Goal: Communication & Community: Ask a question

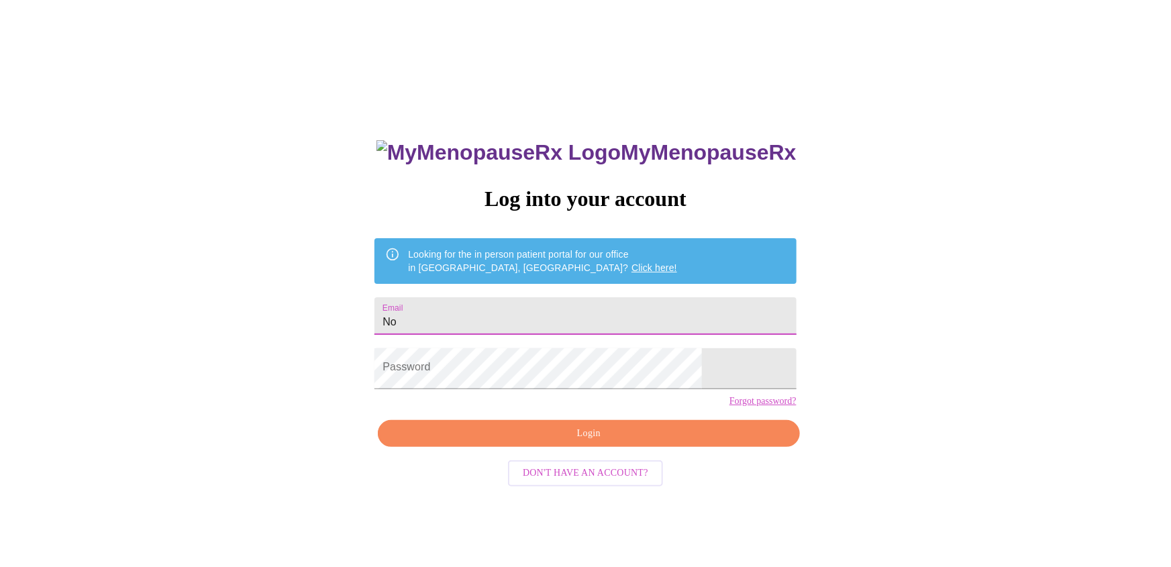
drag, startPoint x: 468, startPoint y: 324, endPoint x: 398, endPoint y: 319, distance: 70.0
click at [399, 319] on div "MyMenopauseRx Log into your account Looking for the in person patient portal fo…" at bounding box center [585, 345] width 1160 height 681
click at [520, 319] on input "Email" at bounding box center [584, 316] width 421 height 38
type input "[EMAIL_ADDRESS][DOMAIN_NAME]"
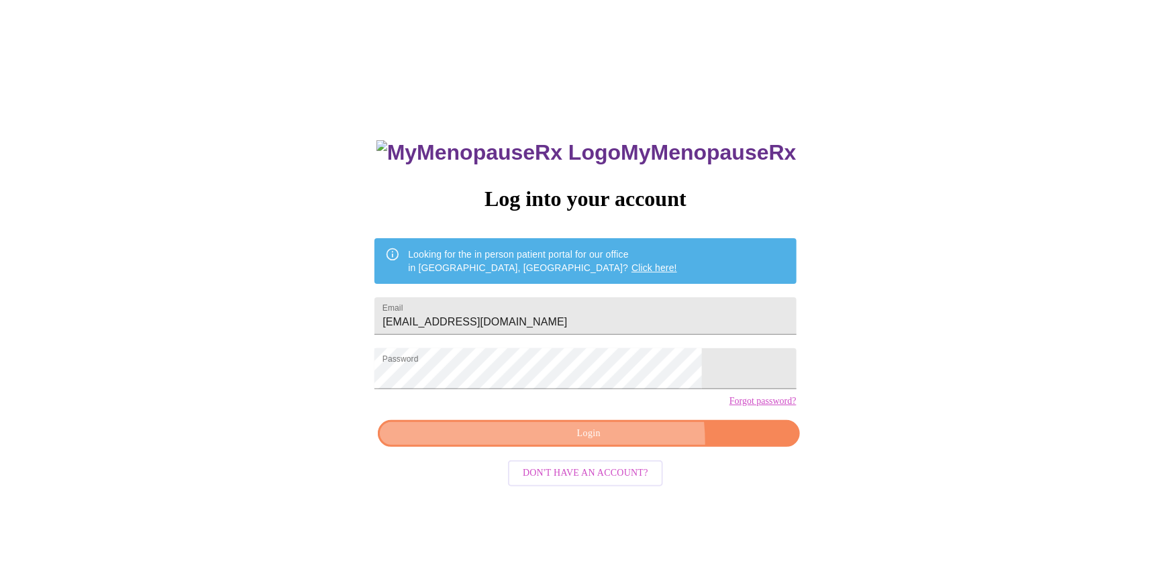
click at [547, 442] on span "Login" at bounding box center [588, 433] width 391 height 17
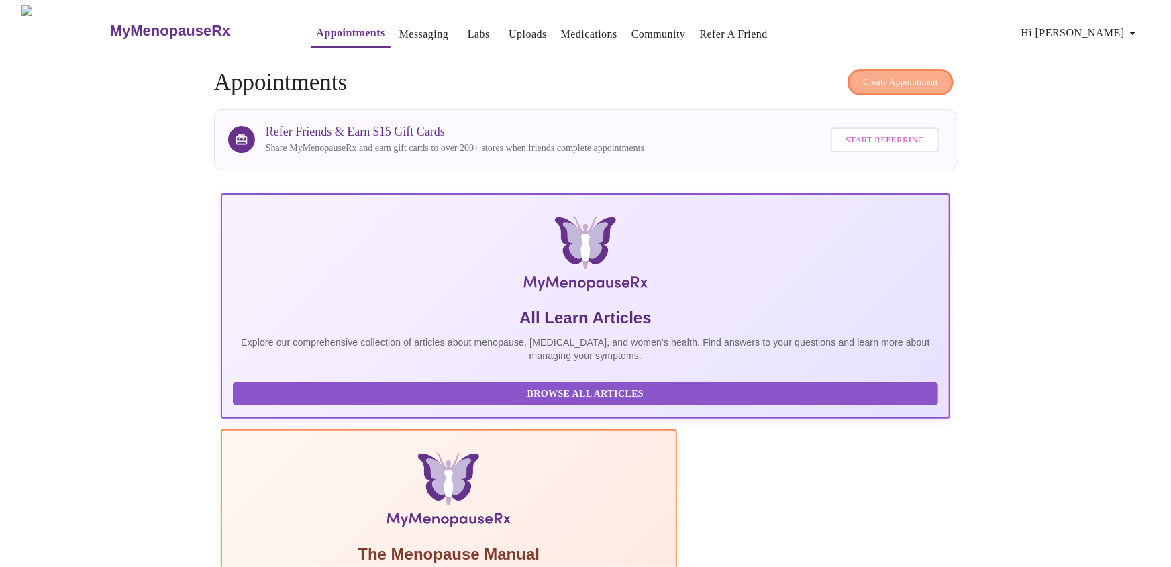
click at [863, 82] on span "Create Appointment" at bounding box center [900, 81] width 75 height 15
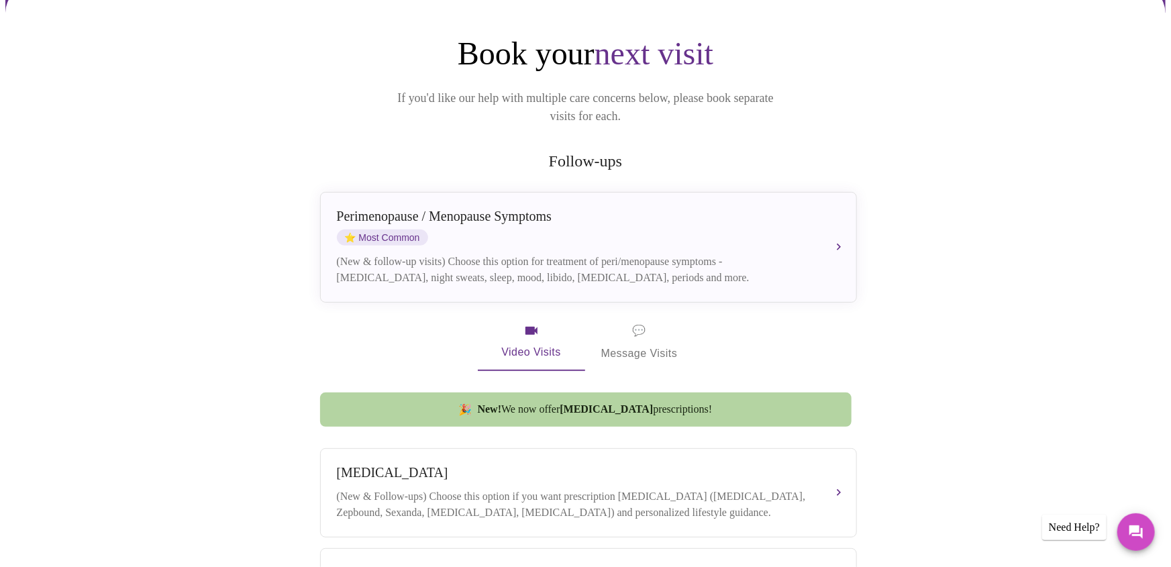
scroll to position [127, 0]
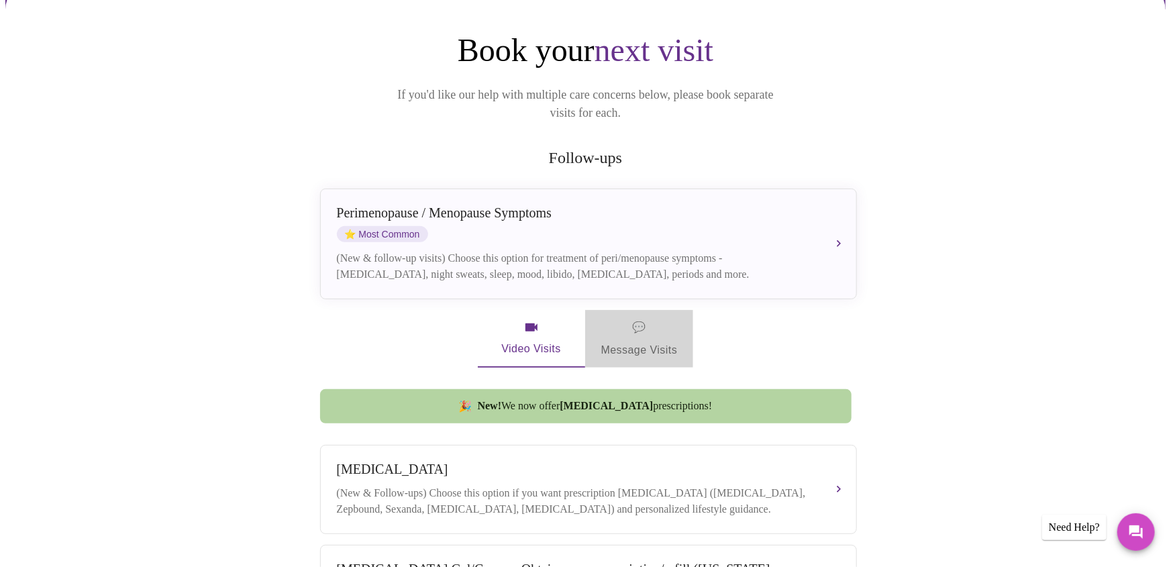
click at [649, 325] on span "💬 Message Visits" at bounding box center [639, 339] width 77 height 42
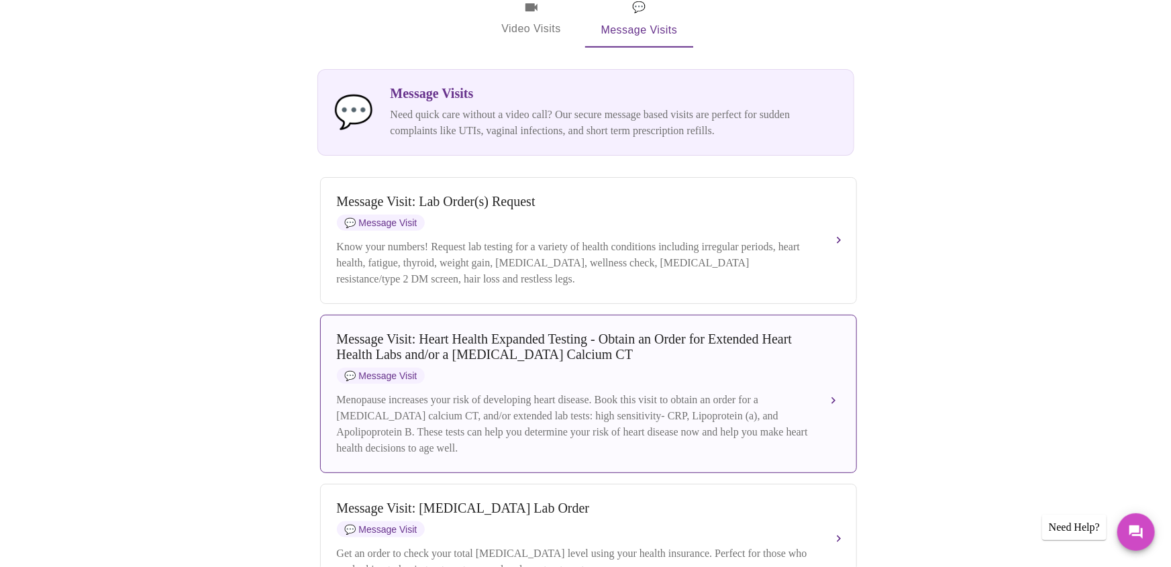
scroll to position [0, 0]
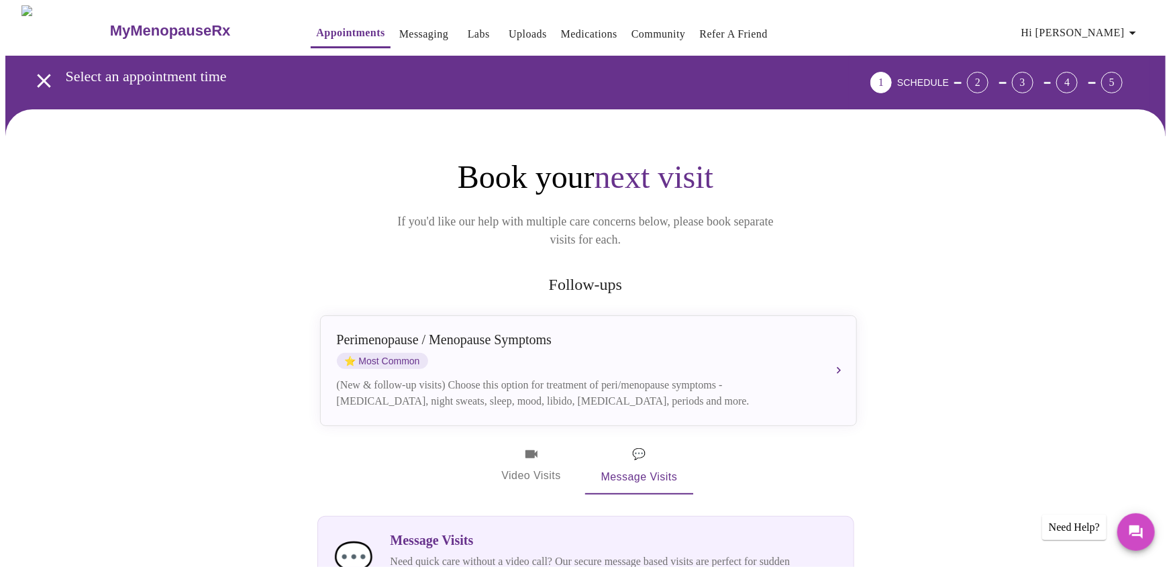
click at [570, 32] on link "Medications" at bounding box center [589, 34] width 56 height 19
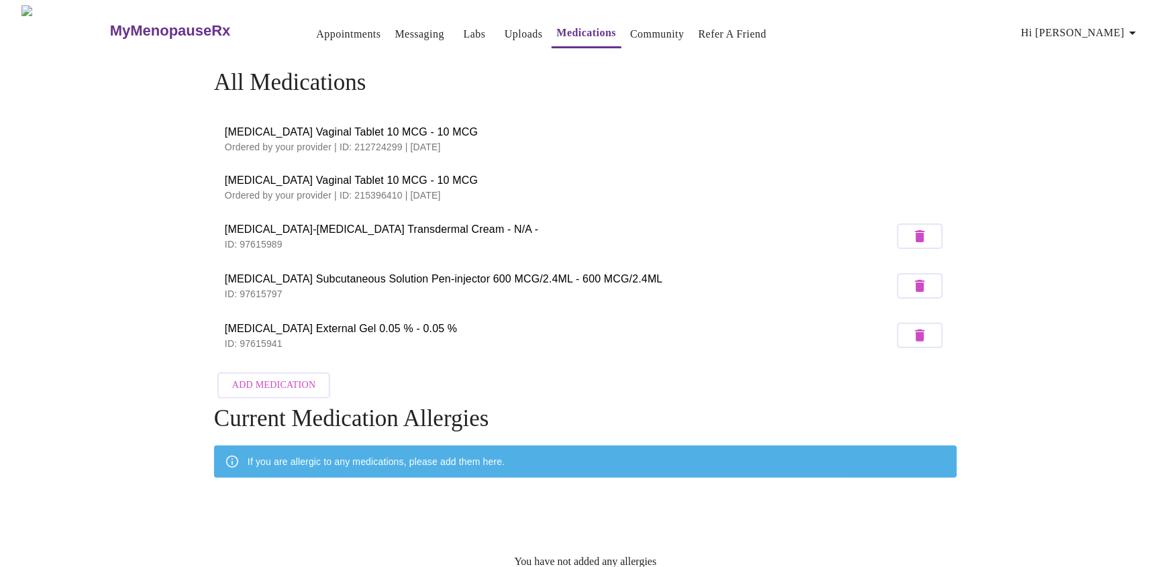
click at [505, 29] on link "Uploads" at bounding box center [524, 34] width 38 height 19
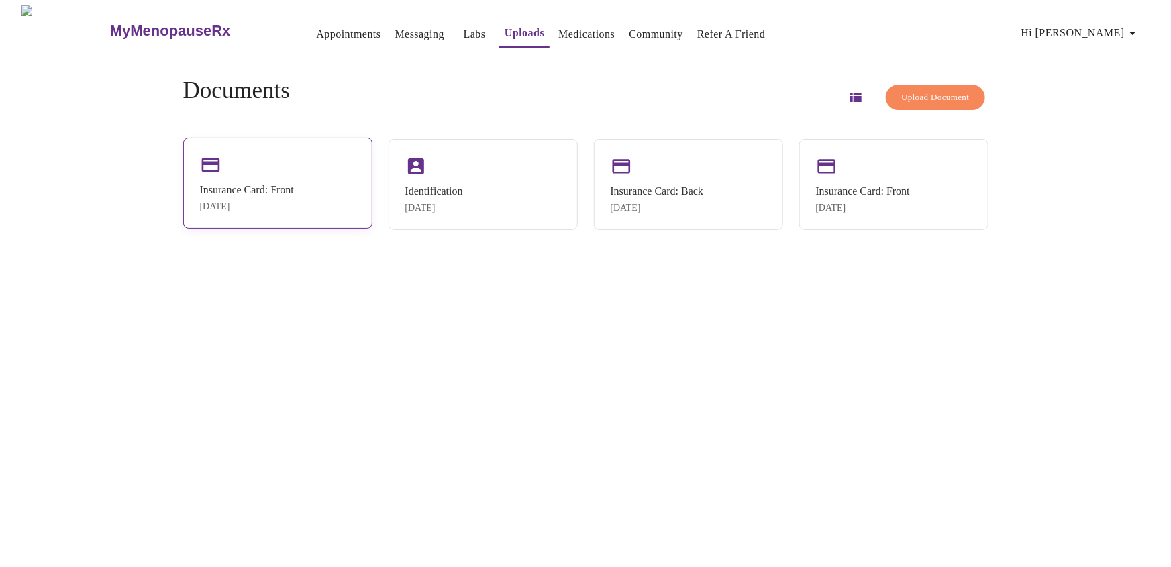
click at [275, 203] on div "[DATE]" at bounding box center [247, 206] width 94 height 11
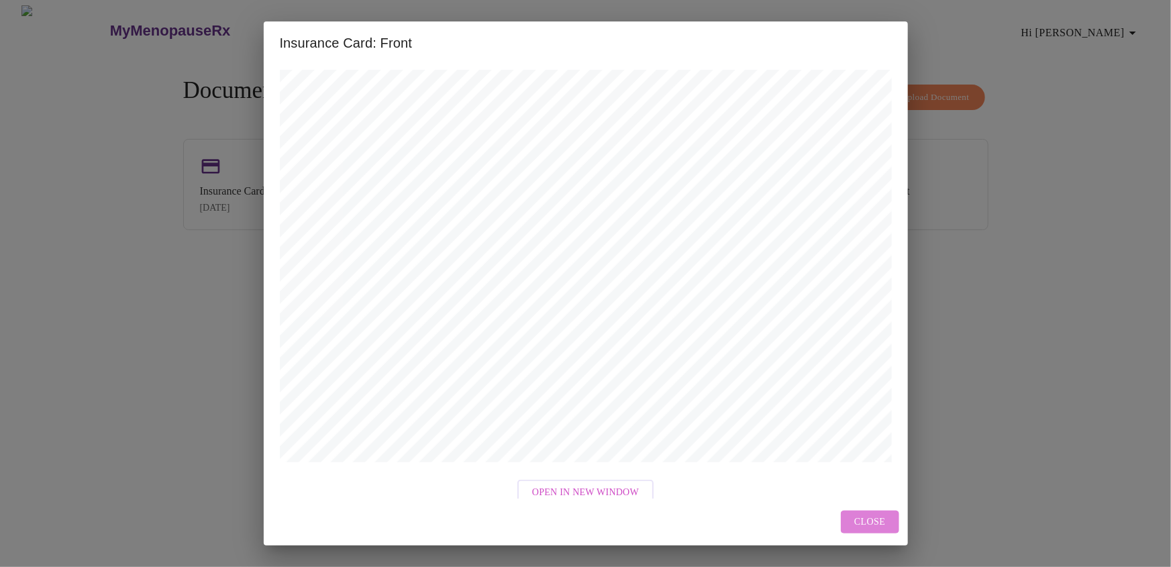
click at [874, 526] on span "Close" at bounding box center [869, 522] width 31 height 17
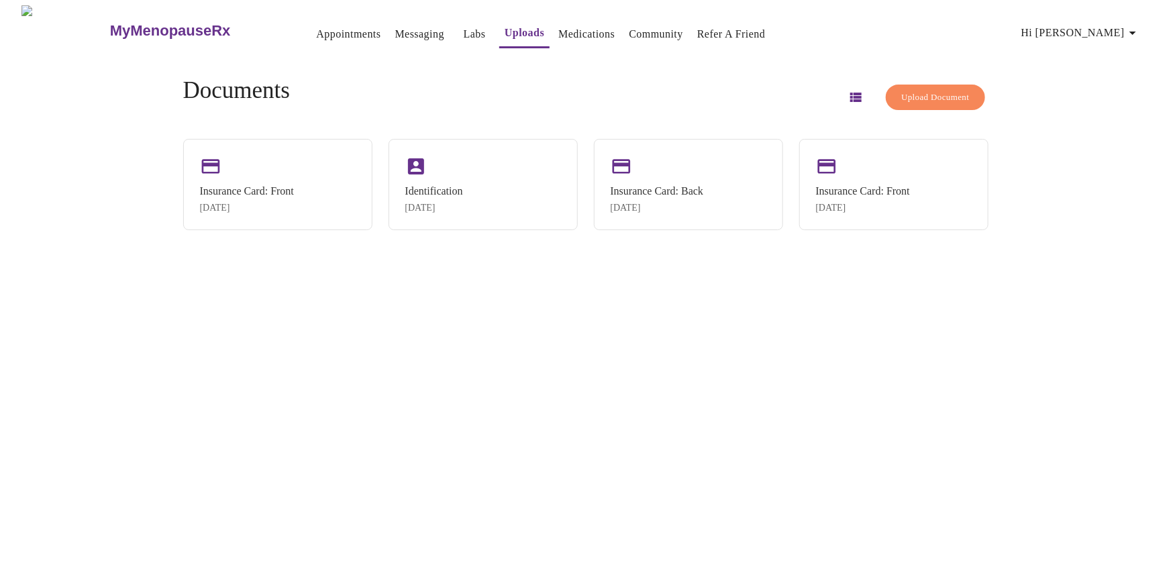
click at [901, 91] on span "Upload Document" at bounding box center [935, 97] width 68 height 15
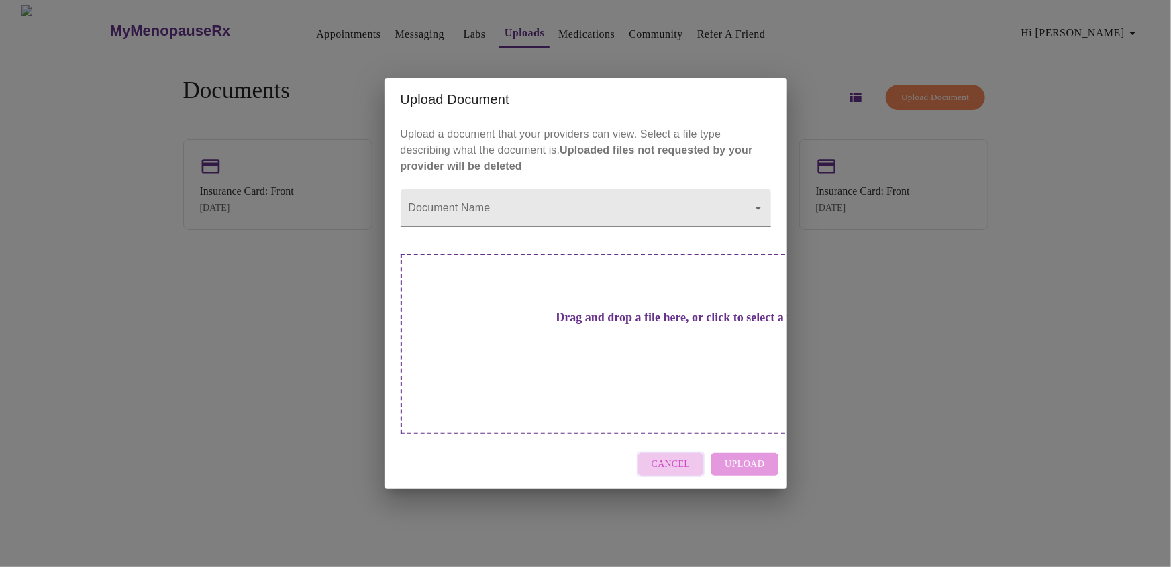
click at [670, 456] on span "Cancel" at bounding box center [671, 464] width 39 height 17
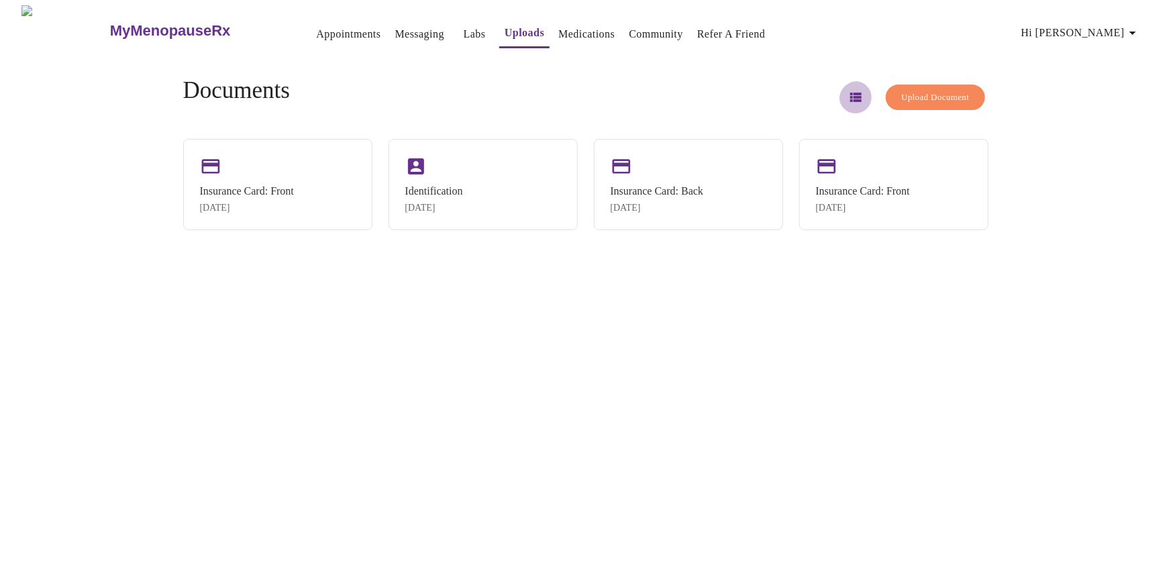
click at [850, 93] on icon "button" at bounding box center [855, 97] width 11 height 9
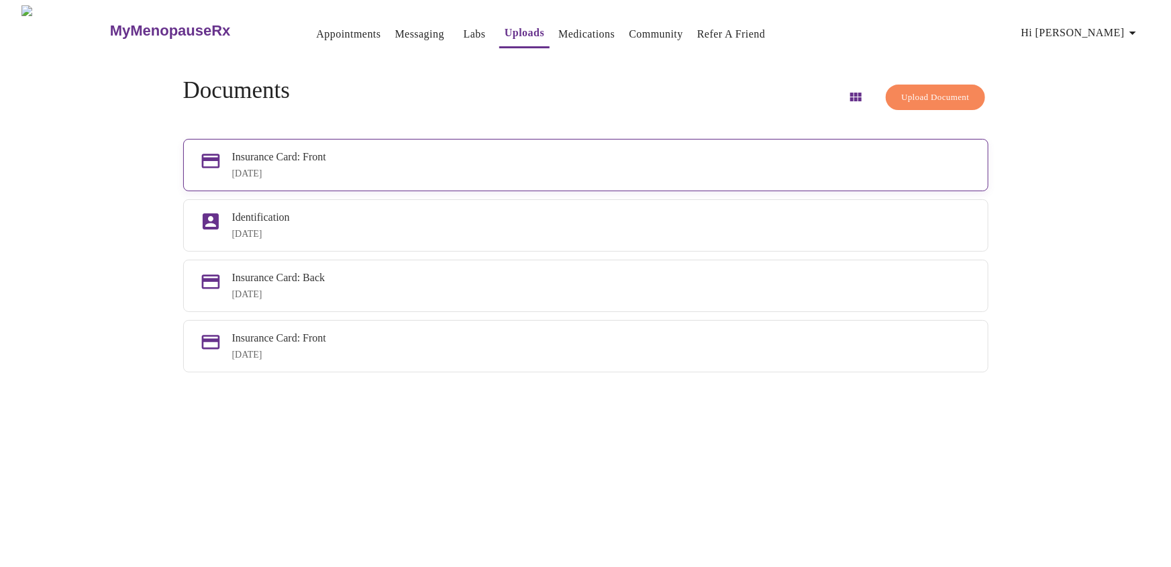
drag, startPoint x: 536, startPoint y: 172, endPoint x: 440, endPoint y: 189, distance: 98.1
click at [440, 189] on div "Insurance Card: Front [DATE]" at bounding box center [585, 165] width 805 height 52
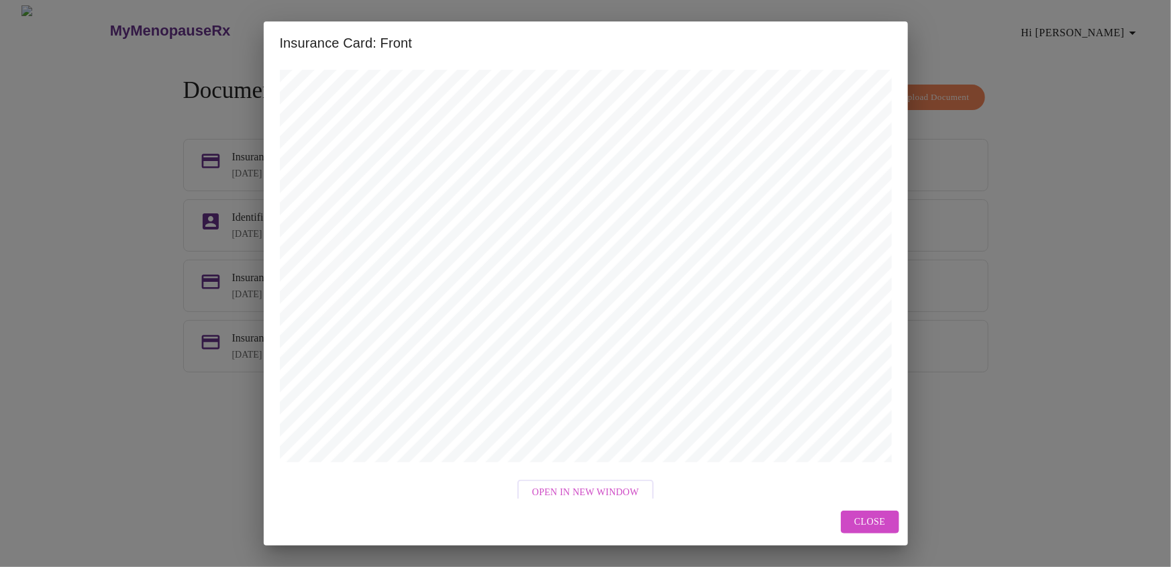
click at [874, 522] on span "Close" at bounding box center [869, 522] width 31 height 17
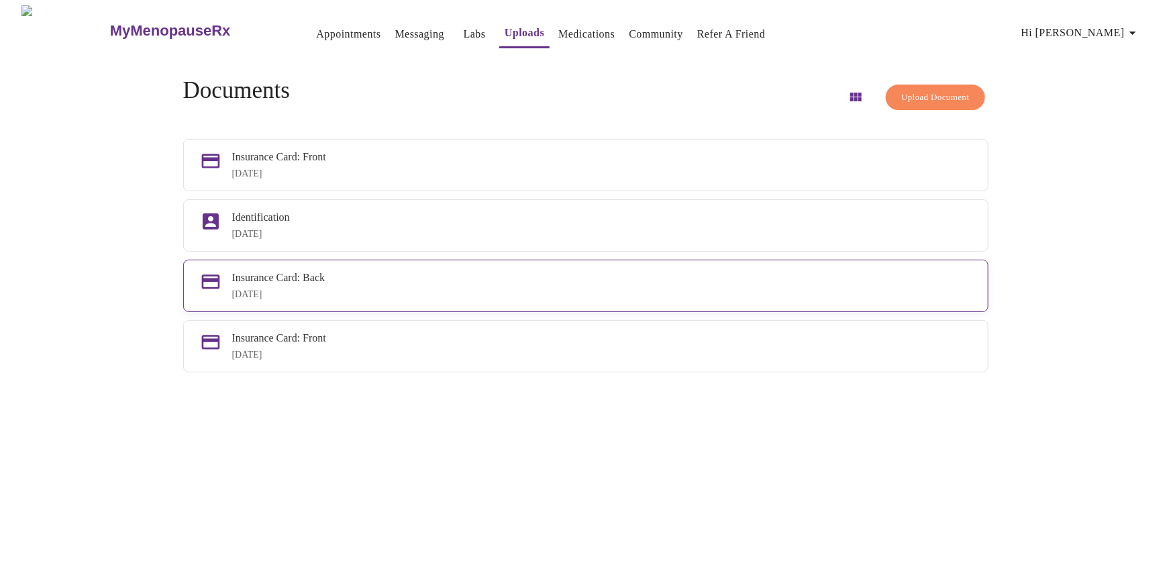
click at [310, 284] on div "Insurance Card: Back" at bounding box center [602, 278] width 740 height 12
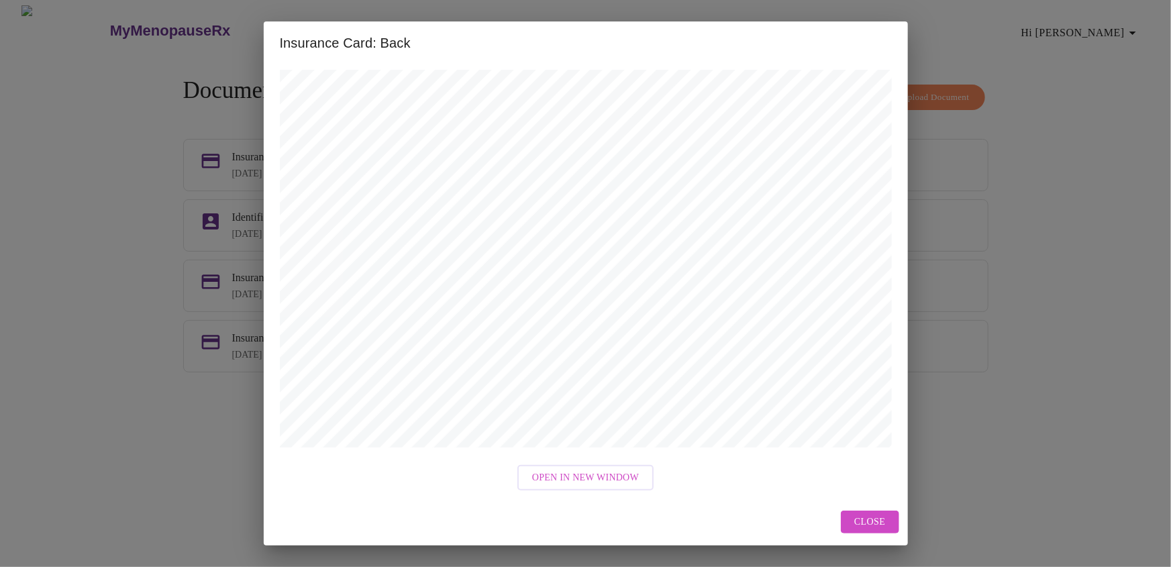
drag, startPoint x: 876, startPoint y: 521, endPoint x: 865, endPoint y: 517, distance: 11.2
click at [874, 521] on span "Close" at bounding box center [869, 522] width 31 height 17
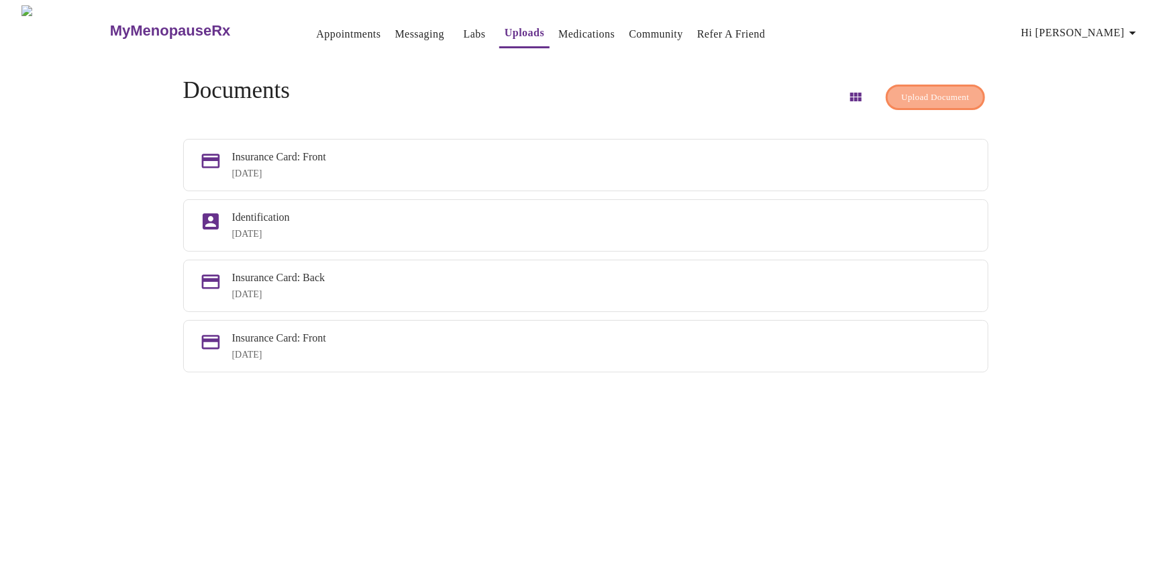
click at [925, 98] on span "Upload Document" at bounding box center [935, 97] width 68 height 15
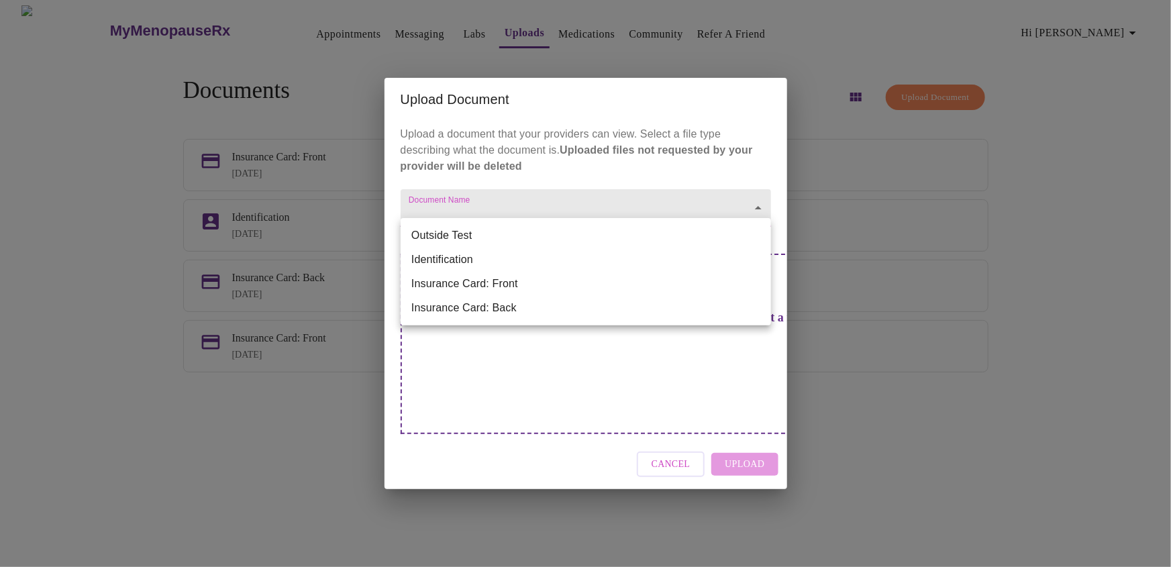
click at [475, 241] on body "MyMenopauseRx Appointments Messaging Labs Uploads Medications Community Refer a…" at bounding box center [585, 288] width 1160 height 567
click at [501, 294] on li "Insurance Card: Front" at bounding box center [586, 284] width 370 height 24
type input "Insurance Card: Front"
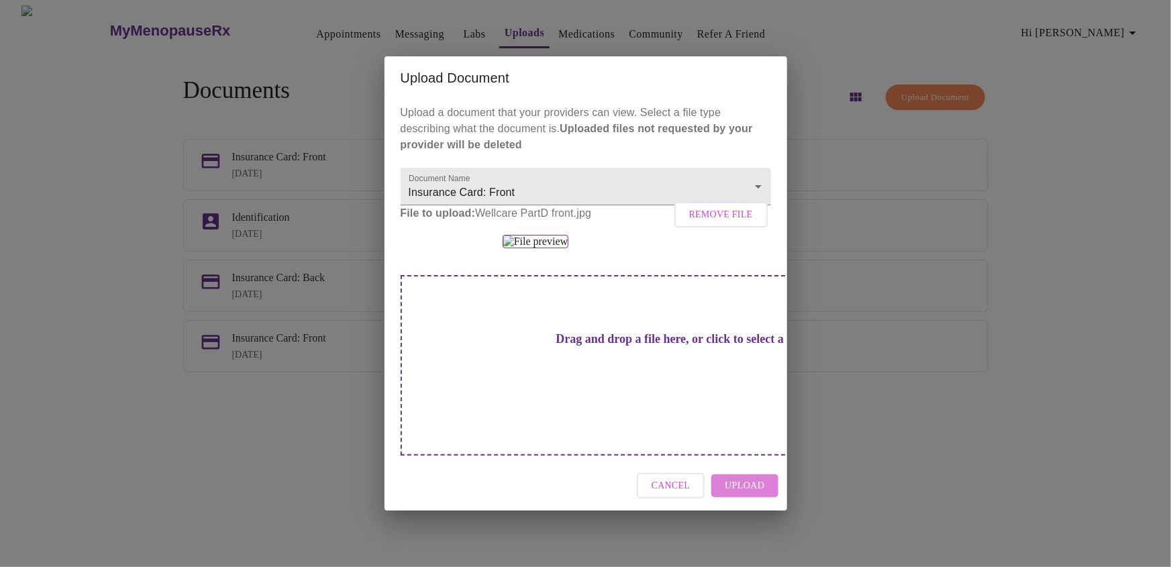
click at [727, 495] on span "Upload" at bounding box center [745, 486] width 40 height 17
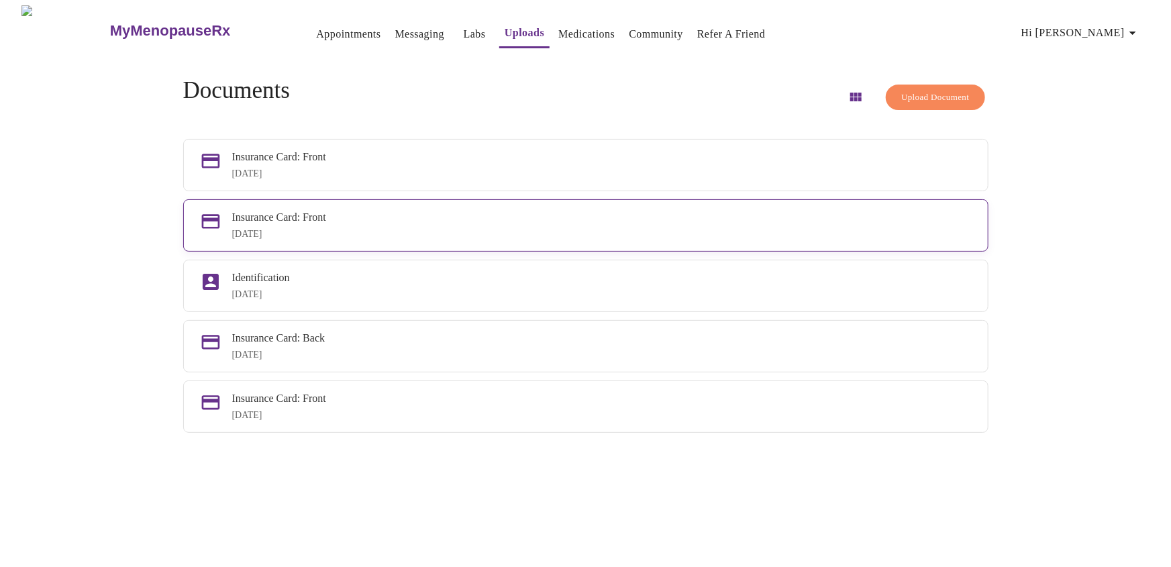
click at [282, 233] on div "Insurance Card: Front [DATE]" at bounding box center [602, 225] width 740 height 28
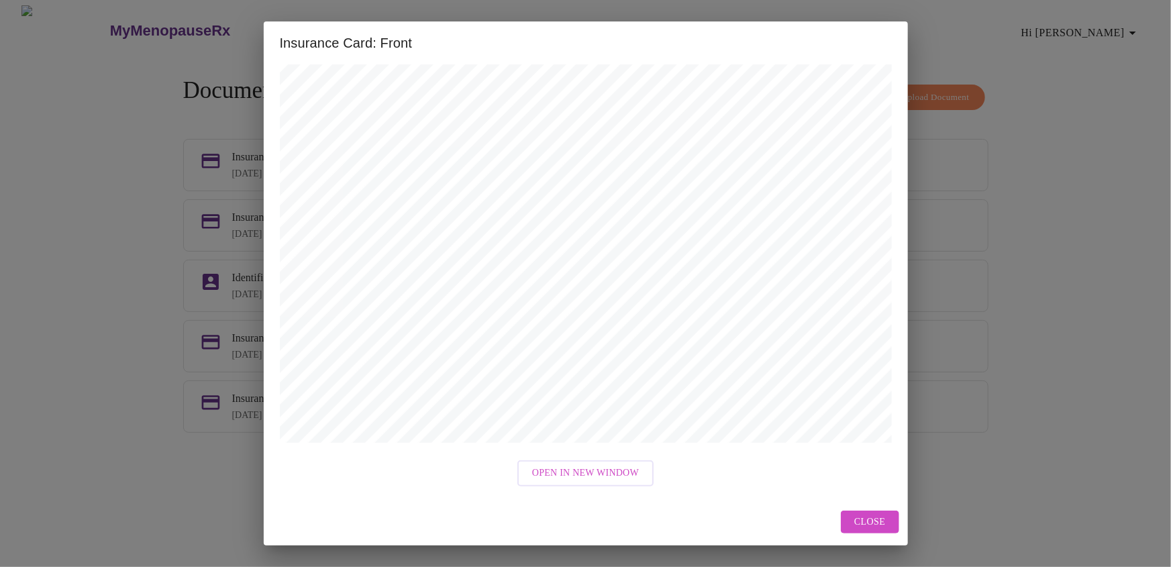
scroll to position [33, 0]
click at [601, 469] on span "Open in New Window" at bounding box center [585, 473] width 107 height 17
click at [864, 523] on div "Insurance Card: Front Open in New Window Close" at bounding box center [586, 283] width 644 height 524
click at [863, 528] on span "Close" at bounding box center [869, 522] width 31 height 17
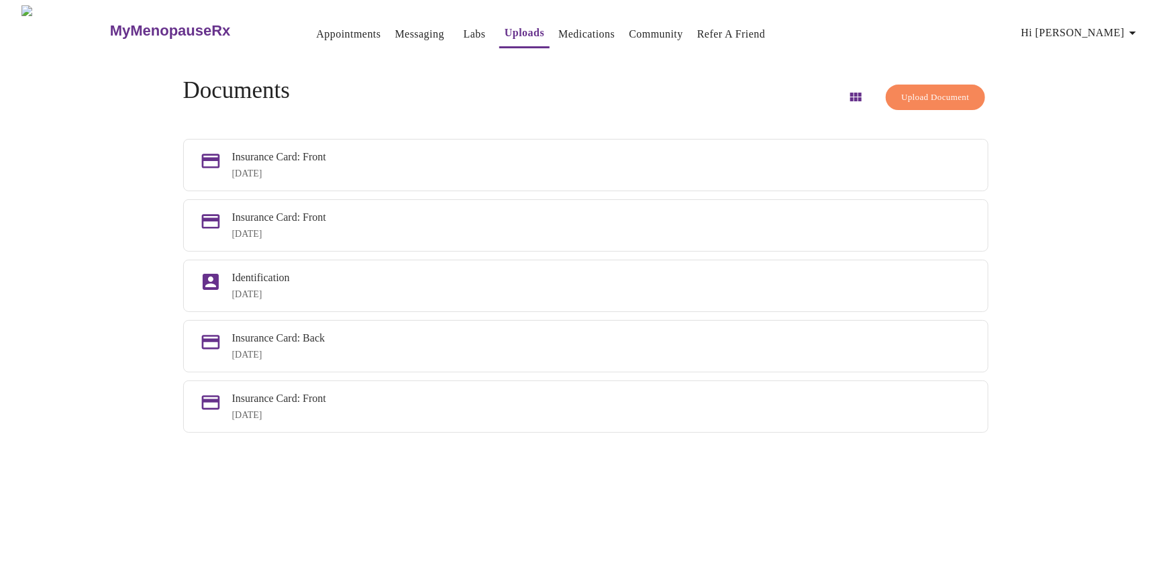
click at [1128, 29] on icon "button" at bounding box center [1133, 33] width 16 height 16
click at [270, 363] on div at bounding box center [585, 283] width 1171 height 567
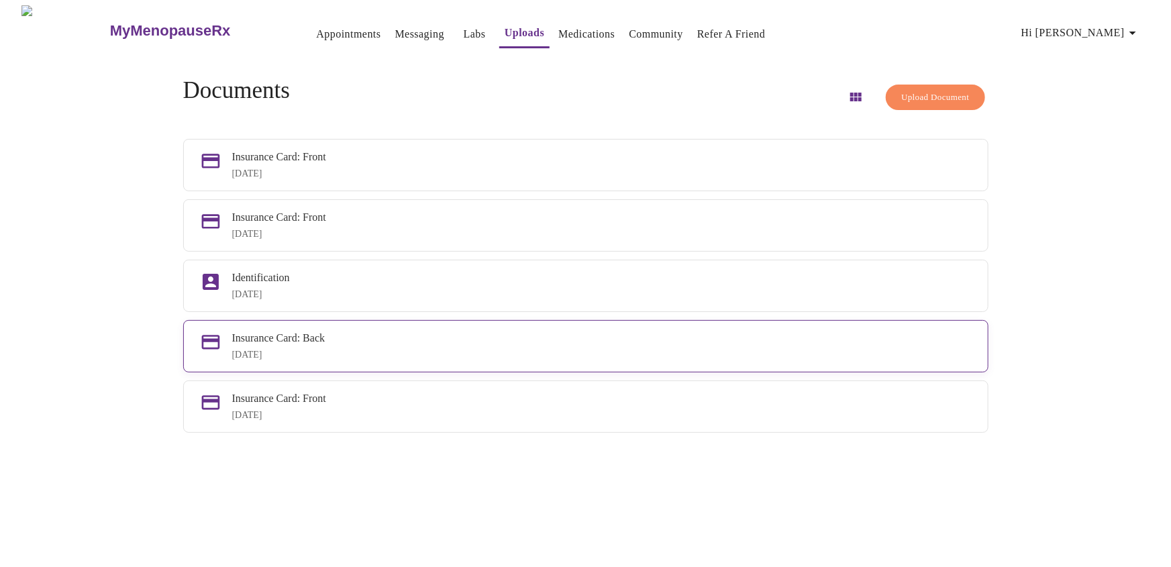
click at [300, 360] on div "[DATE]" at bounding box center [602, 355] width 740 height 11
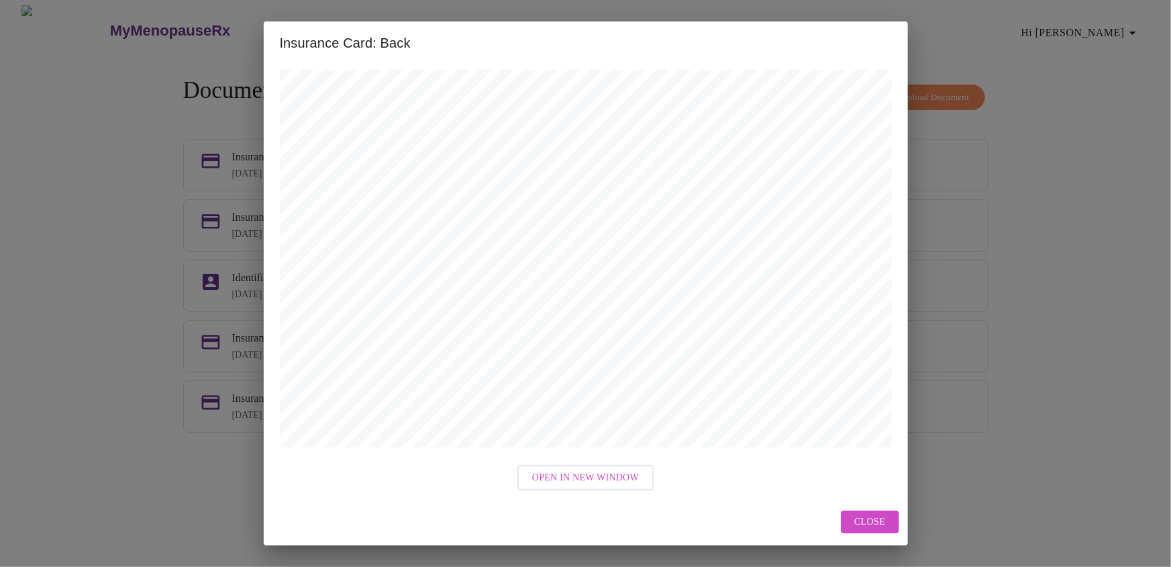
scroll to position [18, 0]
click at [872, 519] on span "Close" at bounding box center [869, 522] width 31 height 17
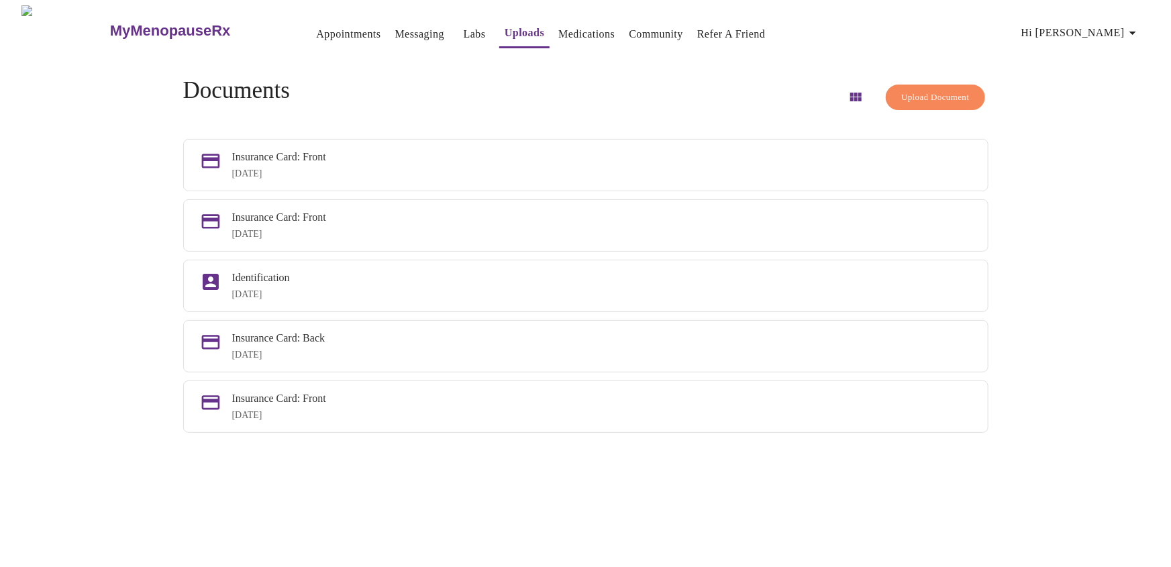
click at [907, 94] on span "Upload Document" at bounding box center [935, 97] width 68 height 15
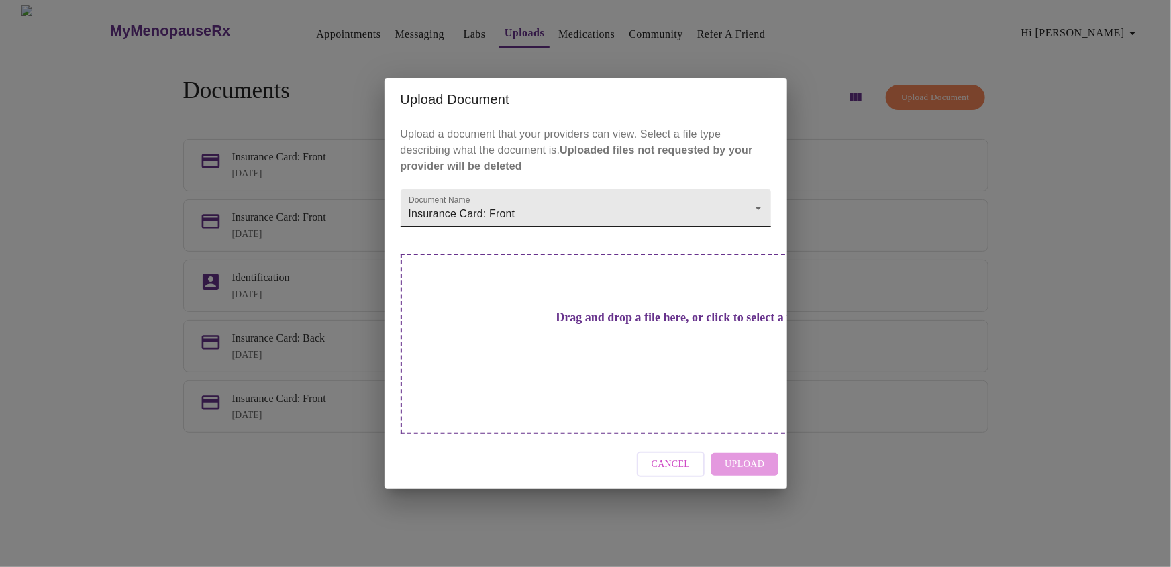
click at [758, 239] on body "MyMenopauseRx Appointments Messaging Labs Uploads Medications Community Refer a…" at bounding box center [585, 288] width 1160 height 567
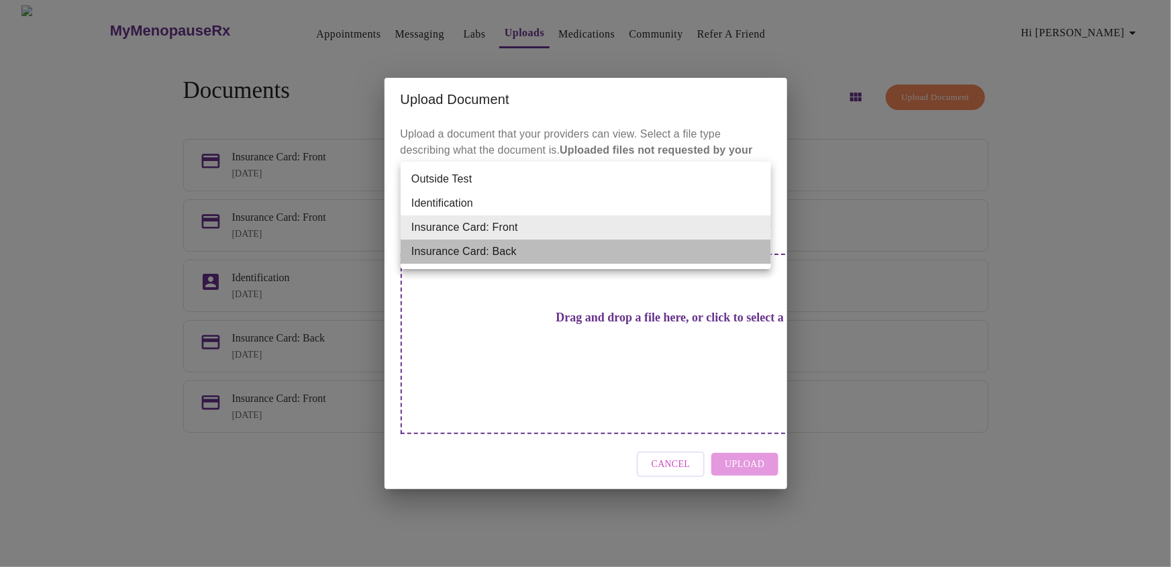
click at [601, 264] on li "Insurance Card: Back" at bounding box center [586, 252] width 370 height 24
type input "Insurance Card: Back"
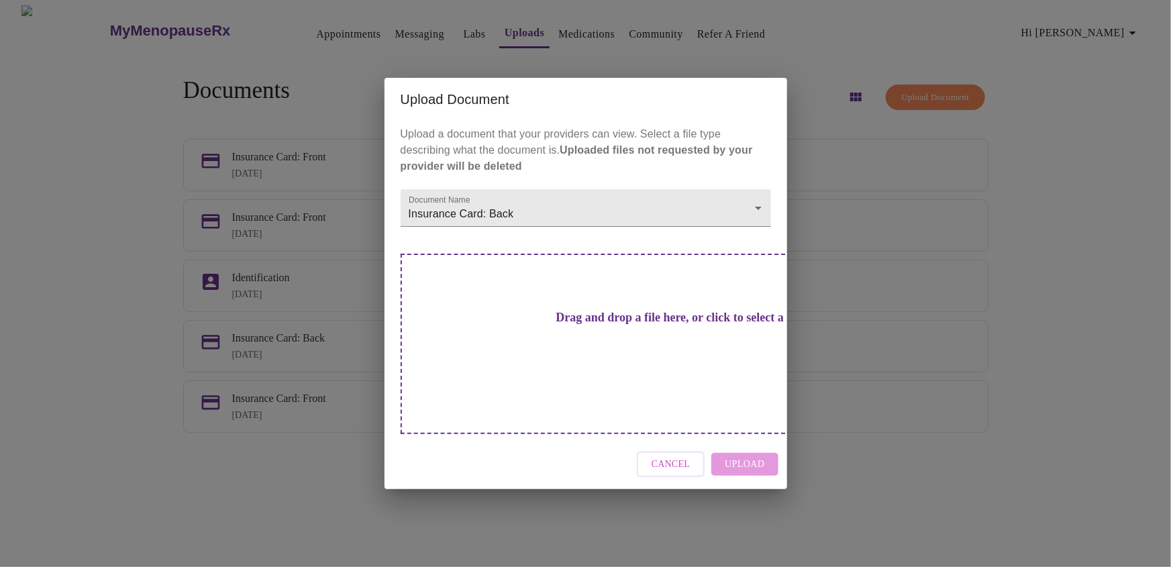
click at [629, 366] on div "Drag and drop a file here, or click to select a file" at bounding box center [680, 344] width 558 height 181
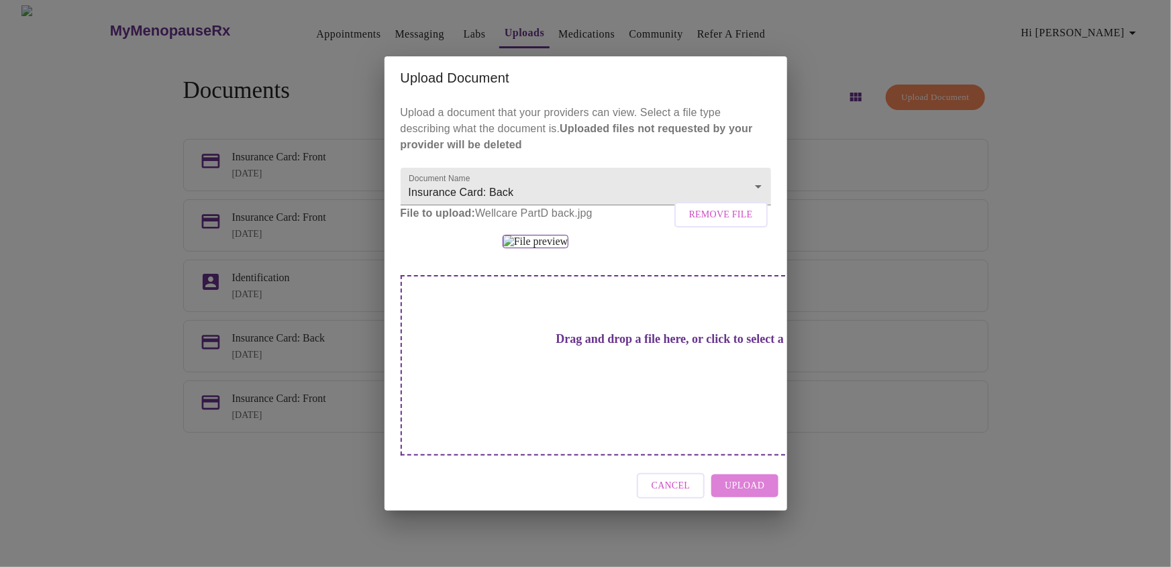
click at [754, 495] on span "Upload" at bounding box center [745, 486] width 40 height 17
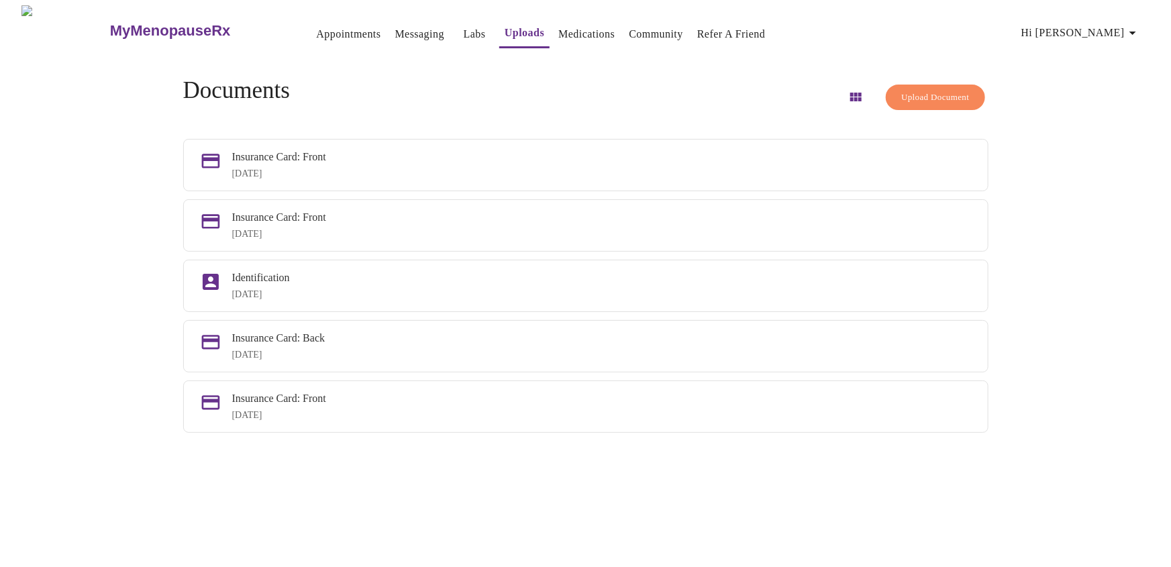
click at [858, 158] on div "Insurance Card: Front [DATE] Insurance Card: Front [DATE] Identification [DATE]…" at bounding box center [585, 286] width 805 height 294
click at [332, 30] on link "Appointments" at bounding box center [348, 34] width 64 height 19
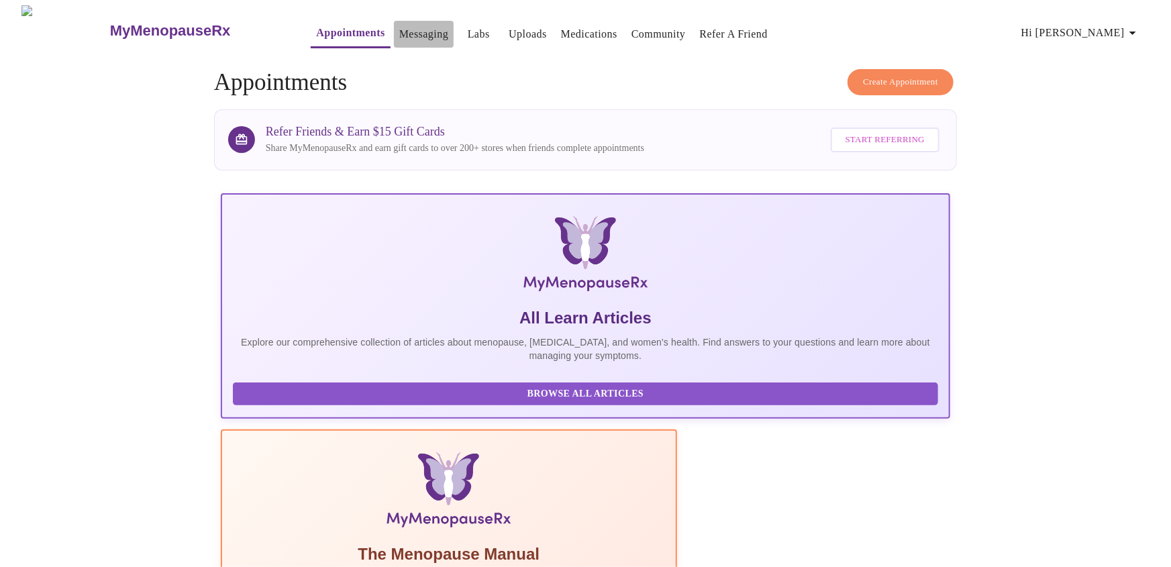
click at [401, 32] on link "Messaging" at bounding box center [423, 34] width 49 height 19
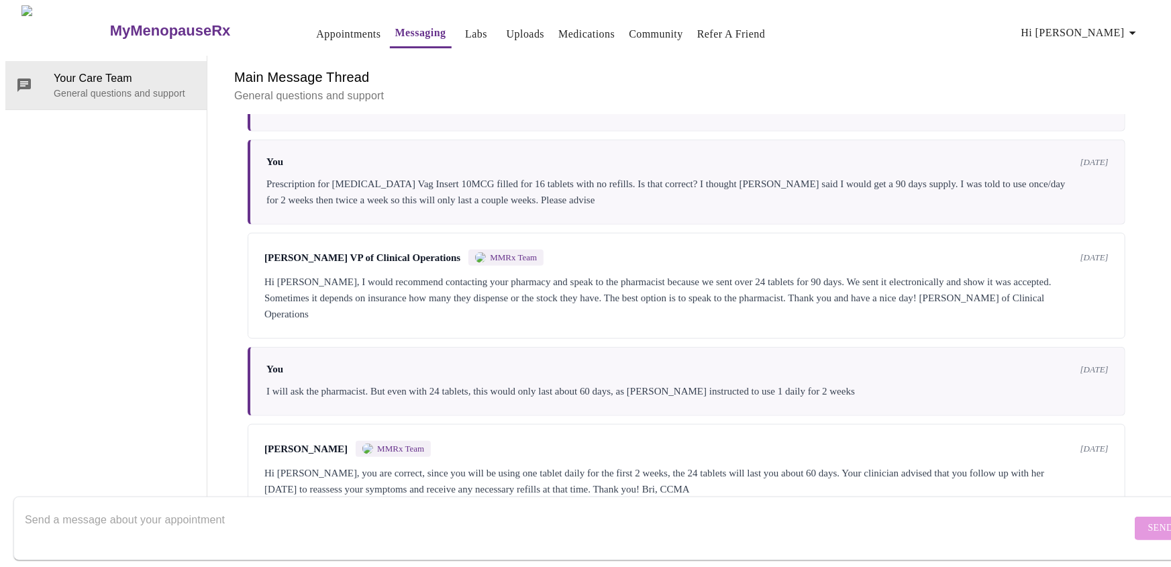
scroll to position [658, 0]
click at [111, 87] on p "General questions and support" at bounding box center [125, 93] width 142 height 13
click at [84, 507] on textarea "Send a message about your appointment" at bounding box center [578, 528] width 1107 height 43
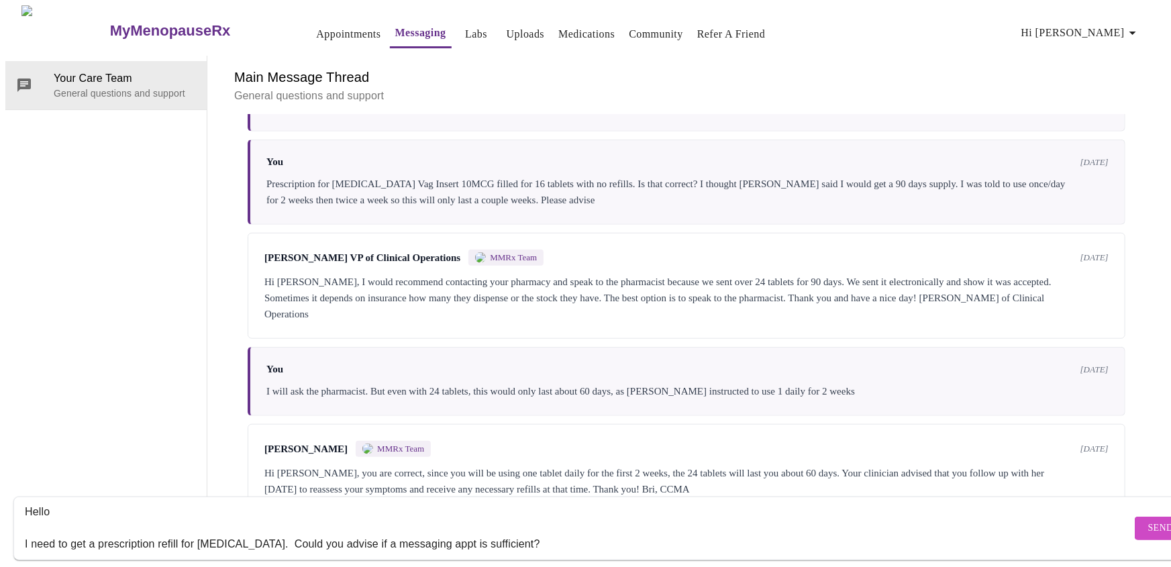
click at [252, 525] on textarea "Hello I need to get a prescription refill for [MEDICAL_DATA]. Could you advise …" at bounding box center [578, 528] width 1107 height 43
click at [244, 527] on textarea "Hello I need to get a prescription refill for [MEDICAL_DATA]. No issues. Could …" at bounding box center [578, 528] width 1107 height 43
click at [76, 532] on textarea "Hello I need to get a prescription refill for [MEDICAL_DATA] tablets. No issues…" at bounding box center [578, 528] width 1107 height 43
click at [77, 533] on textarea "Hello I need to get a prescription refill for [MEDICAL_DATA] tablets. No issues…" at bounding box center [578, 528] width 1107 height 43
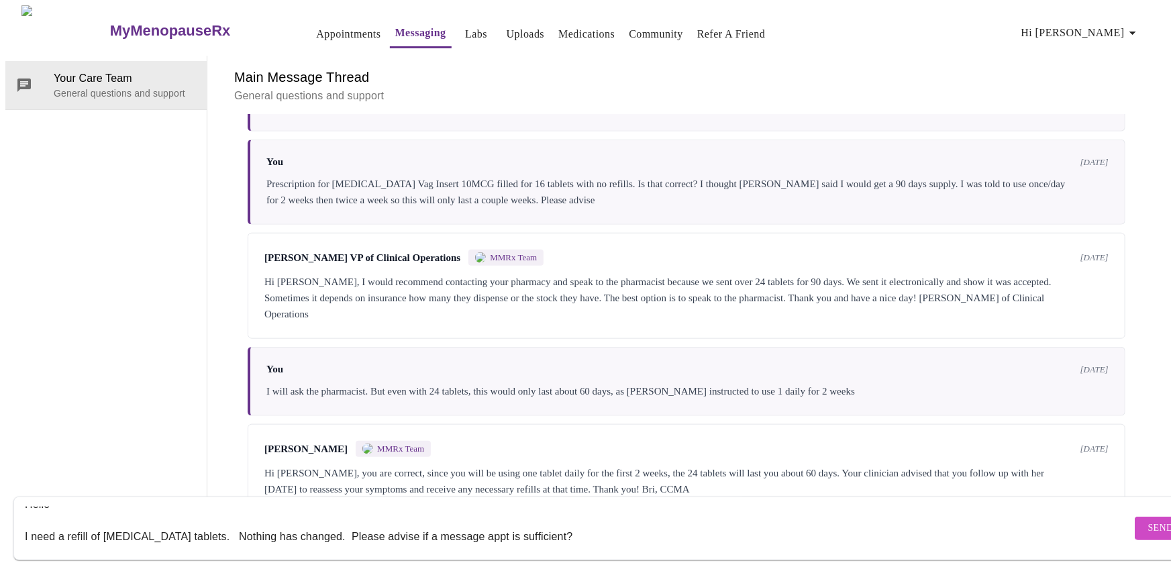
type textarea "Hello I need a refill of [MEDICAL_DATA] tablets. Nothing has changed. Please ad…"
click at [1136, 521] on button "Send" at bounding box center [1161, 528] width 52 height 23
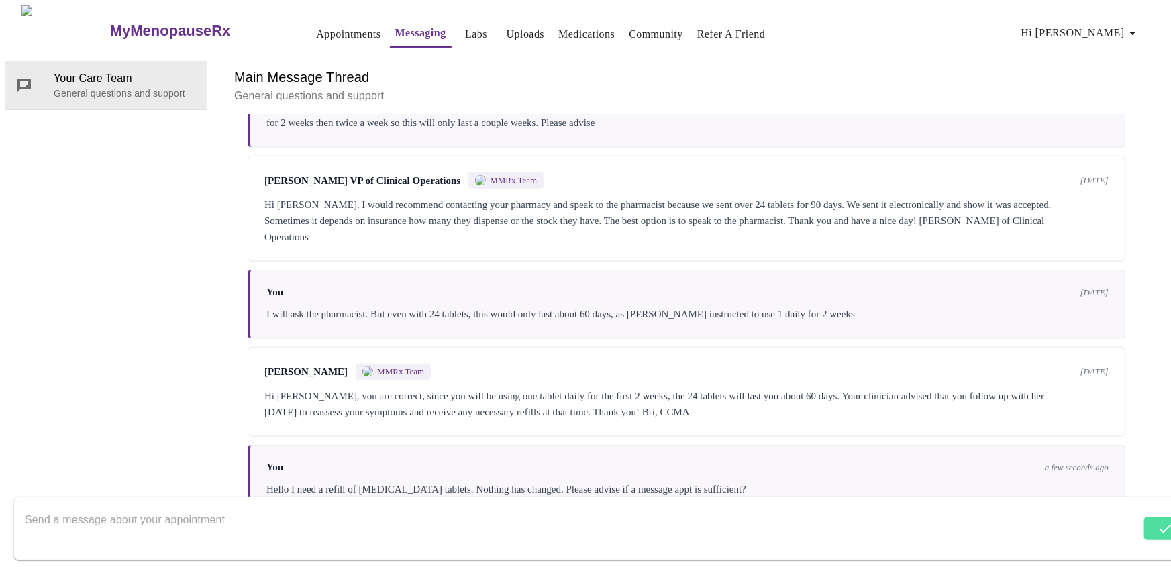
scroll to position [740, 0]
